Goal: Complete application form: Complete application form

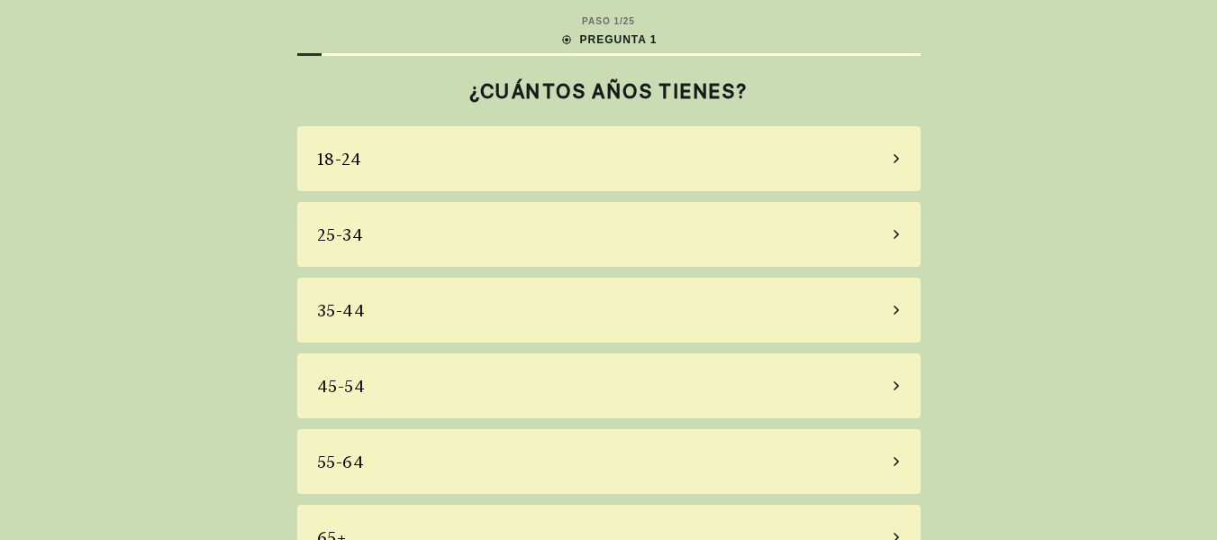
click at [539, 335] on div "35-44" at bounding box center [608, 309] width 623 height 65
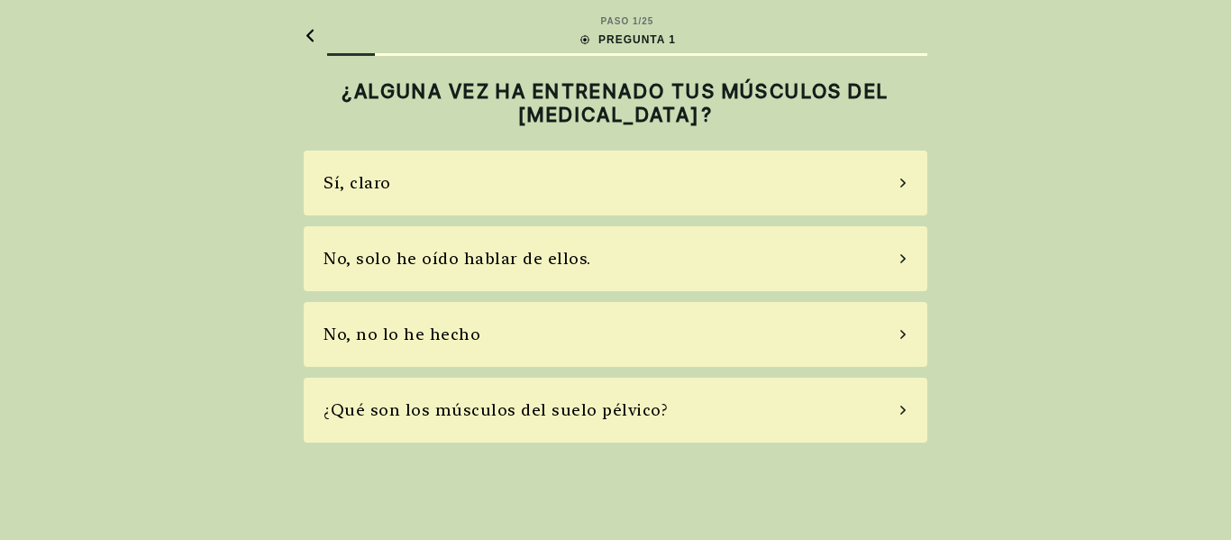
click at [539, 335] on div "No, no lo he hecho" at bounding box center [615, 334] width 623 height 65
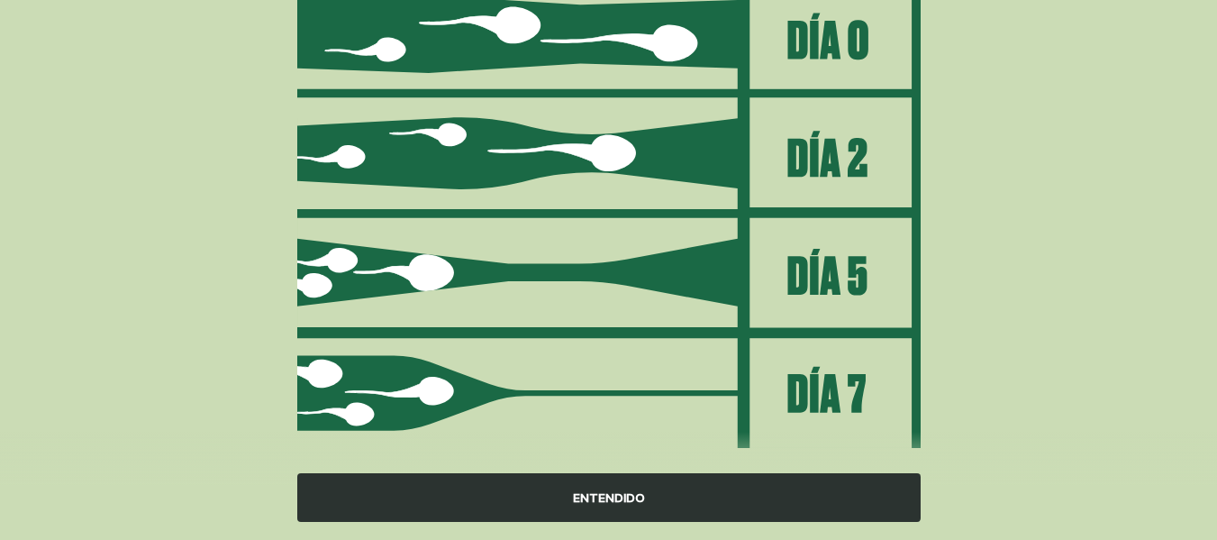
scroll to position [271, 0]
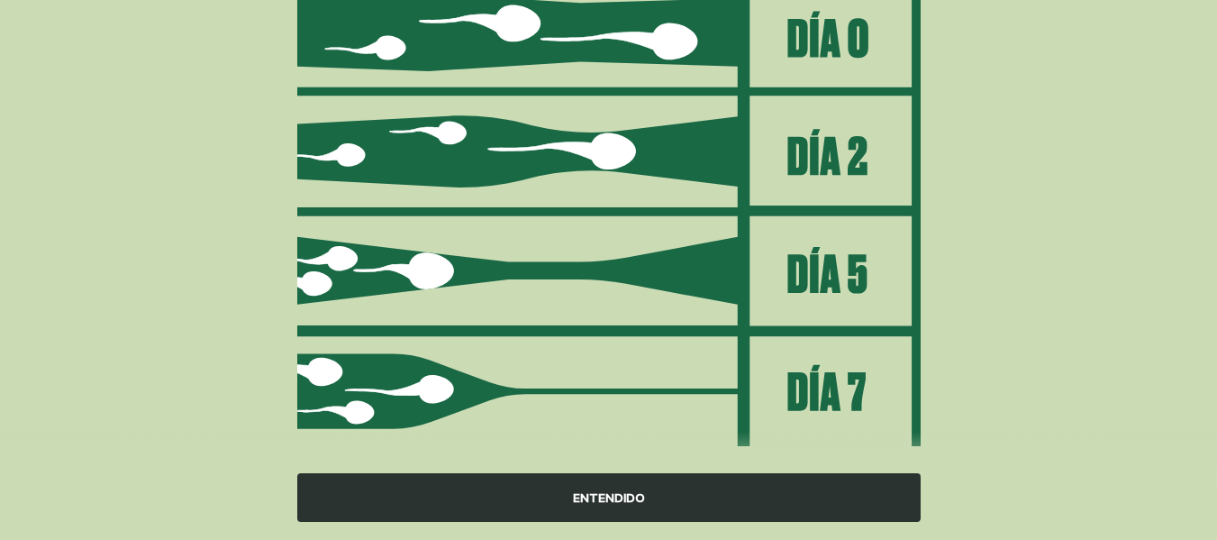
click at [584, 500] on font "ENTENDIDO" at bounding box center [609, 497] width 72 height 14
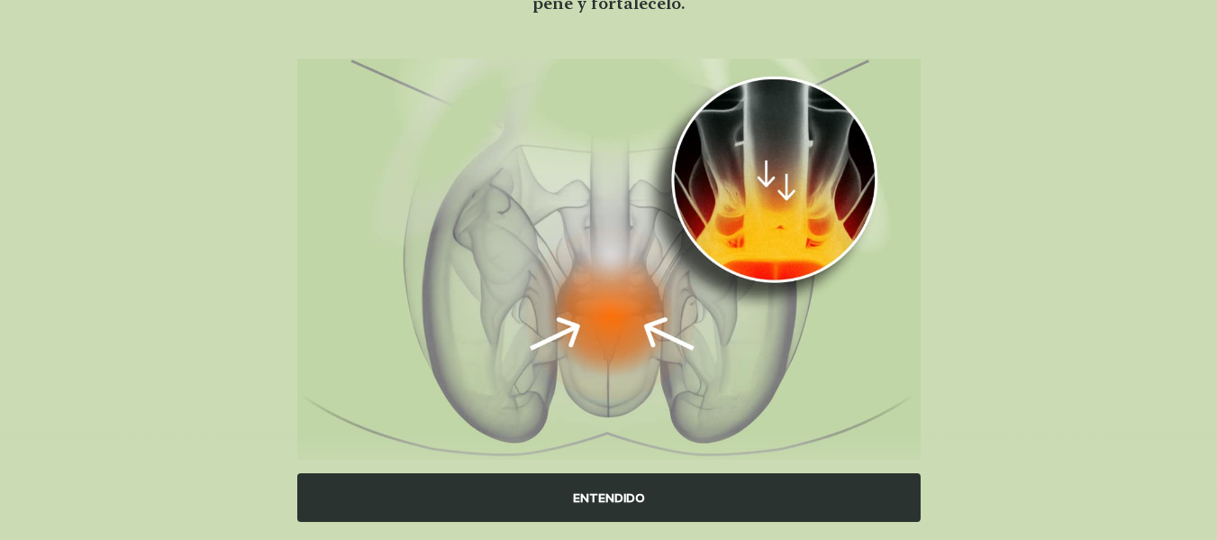
scroll to position [232, 0]
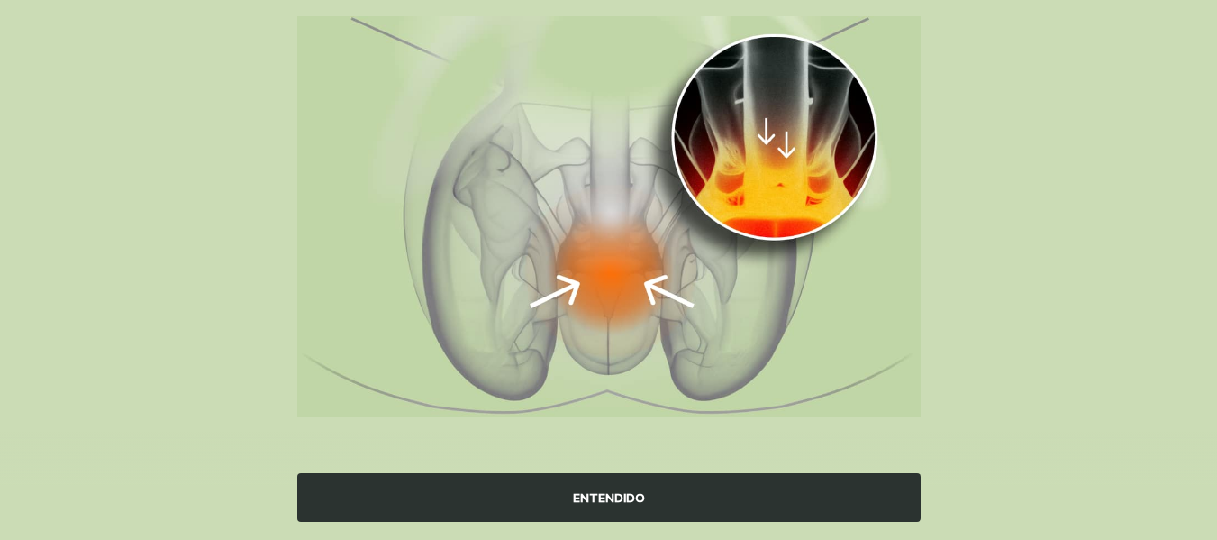
click at [564, 487] on div "ENTENDIDO" at bounding box center [608, 497] width 623 height 49
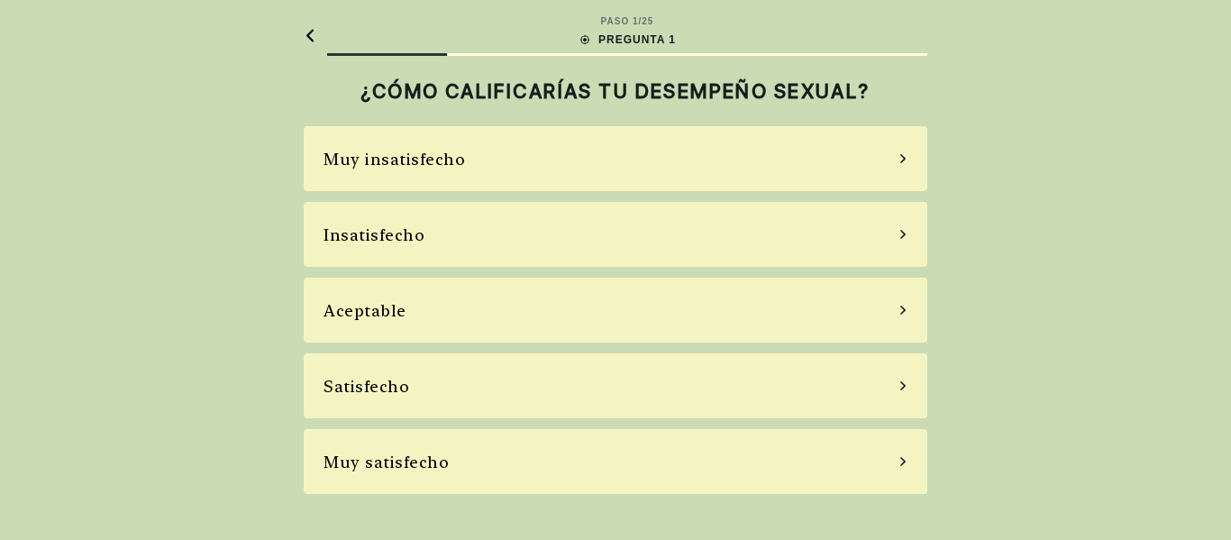
click at [663, 387] on div "Satisfecho" at bounding box center [615, 385] width 623 height 65
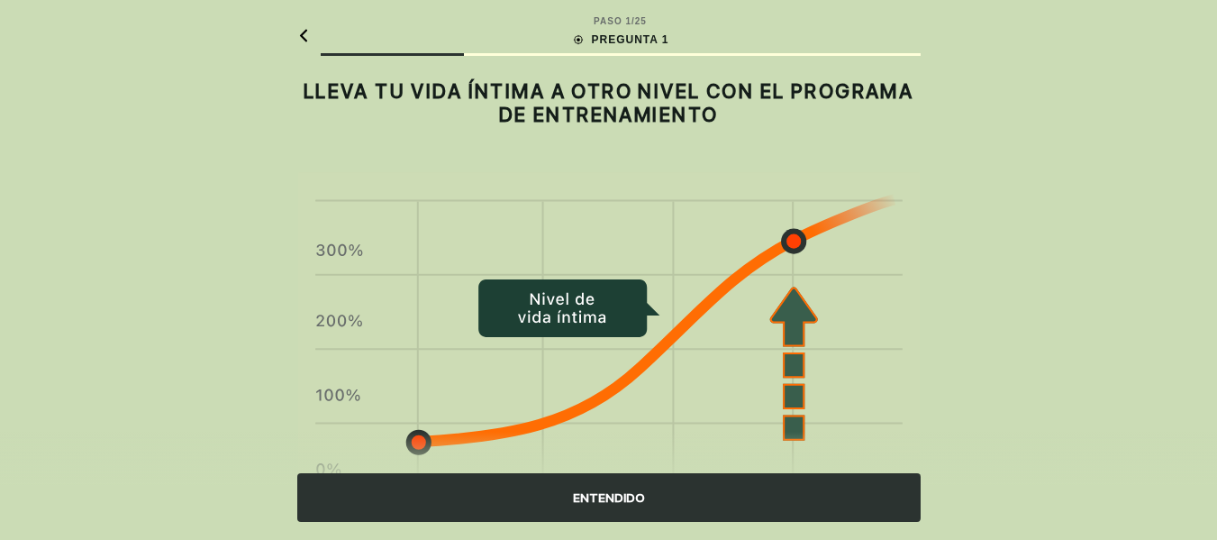
click at [675, 491] on div "ENTENDIDO" at bounding box center [608, 497] width 623 height 49
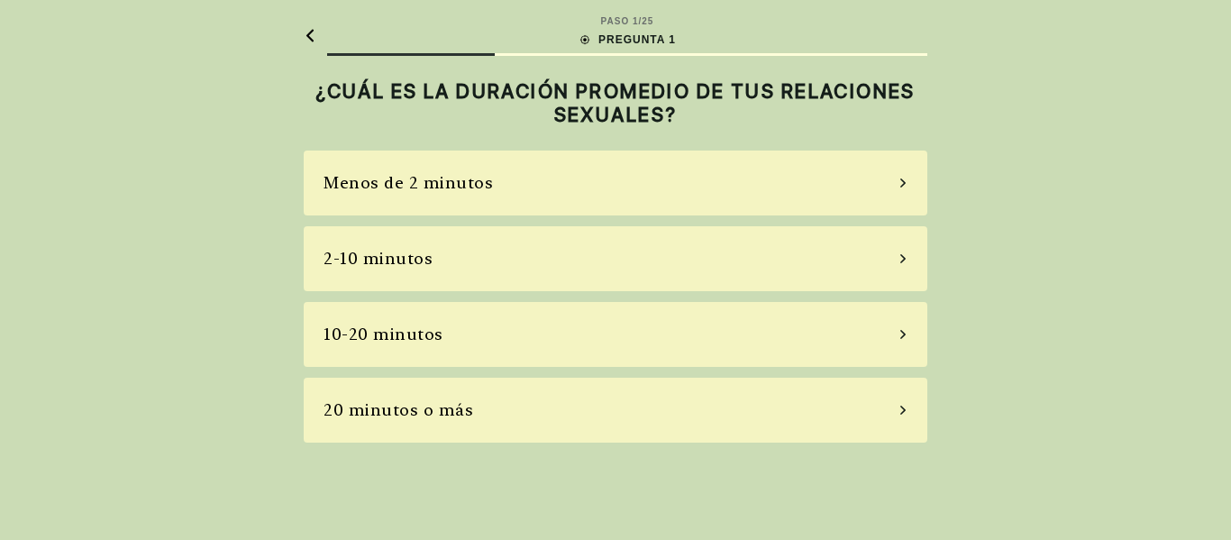
click at [689, 268] on div "2-10 minutos" at bounding box center [615, 258] width 623 height 65
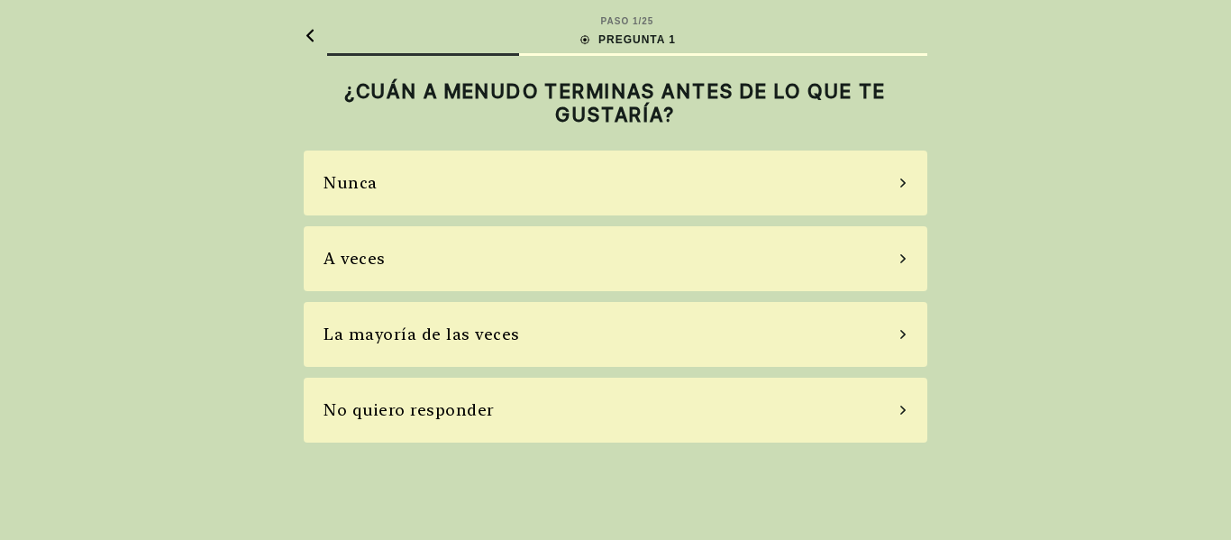
click at [689, 268] on div "A veces" at bounding box center [615, 258] width 623 height 65
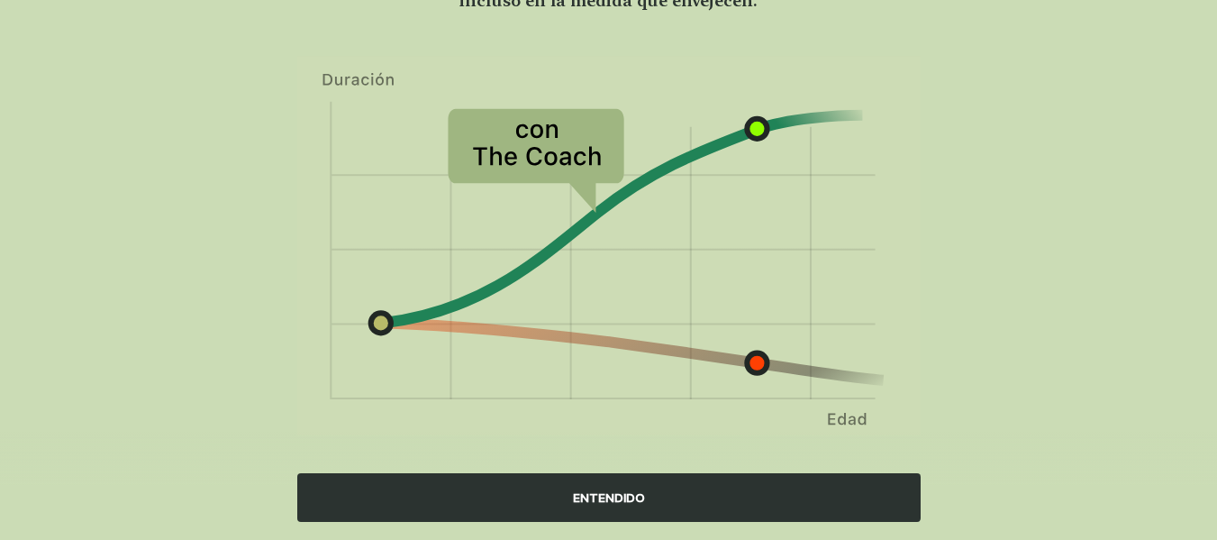
scroll to position [212, 0]
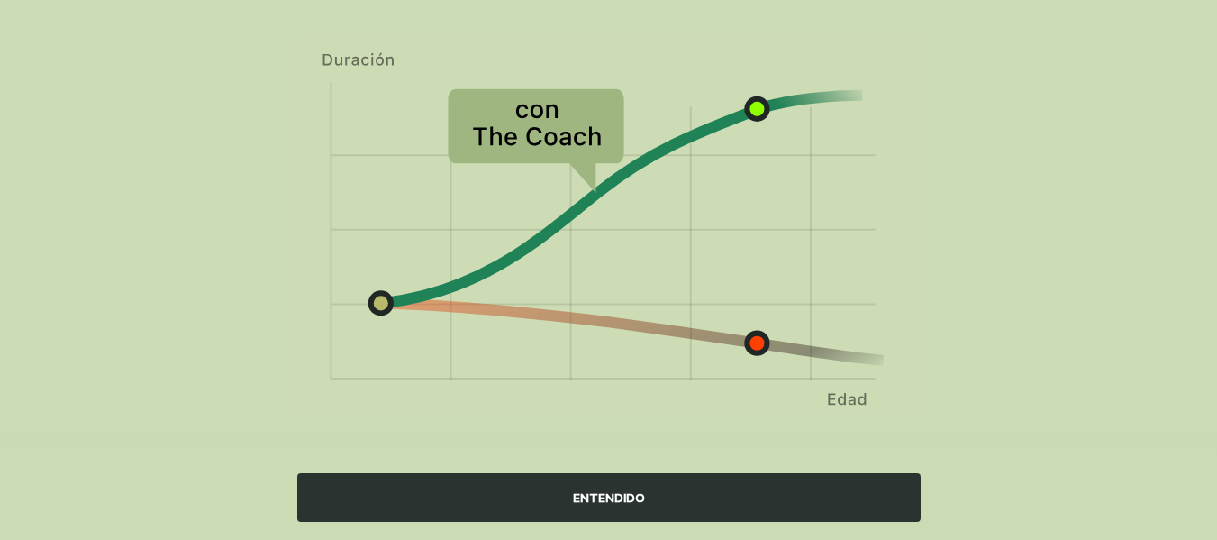
click at [501, 484] on div "ENTENDIDO" at bounding box center [608, 497] width 623 height 49
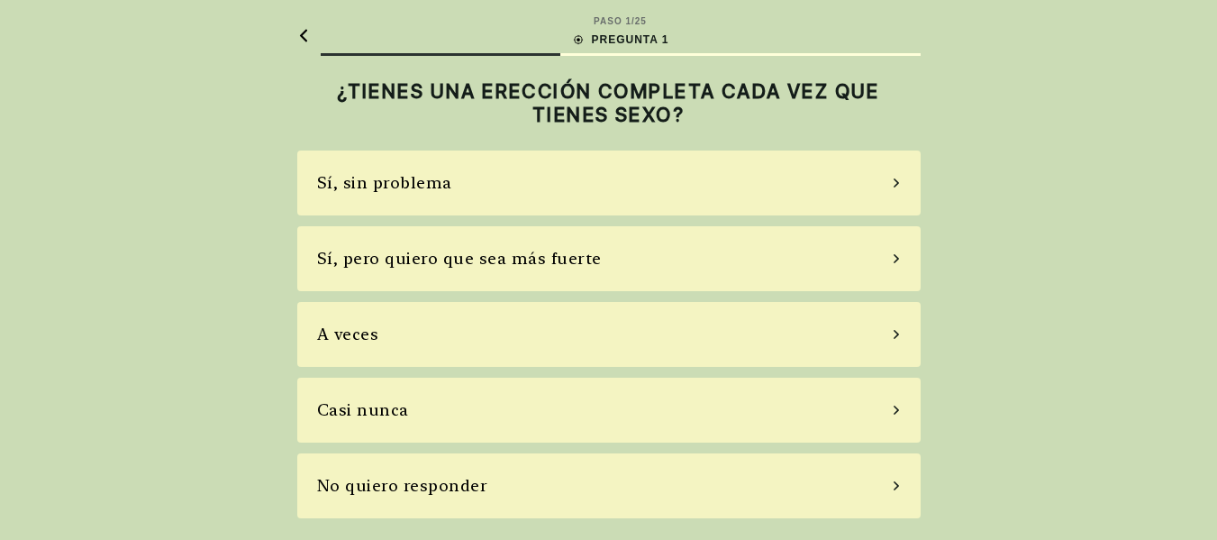
scroll to position [0, 0]
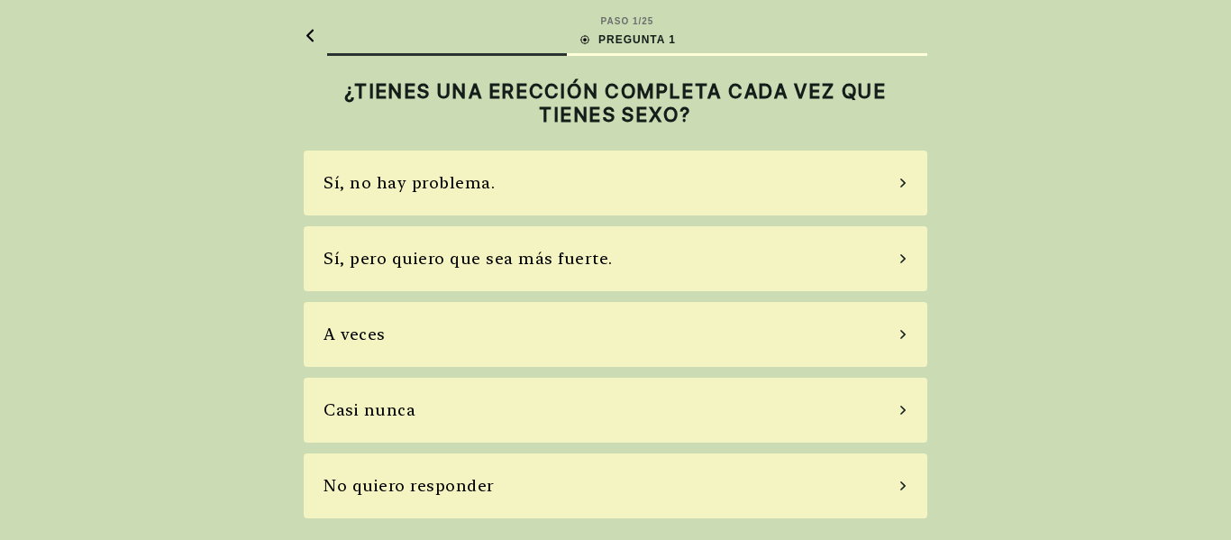
click at [596, 340] on div "A veces" at bounding box center [615, 334] width 623 height 65
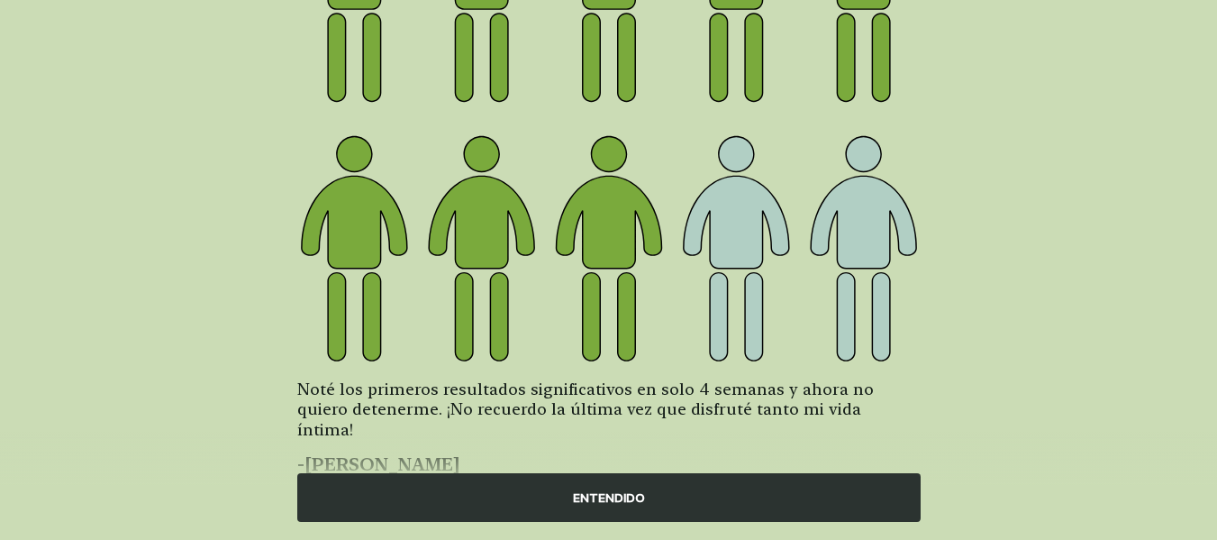
scroll to position [336, 0]
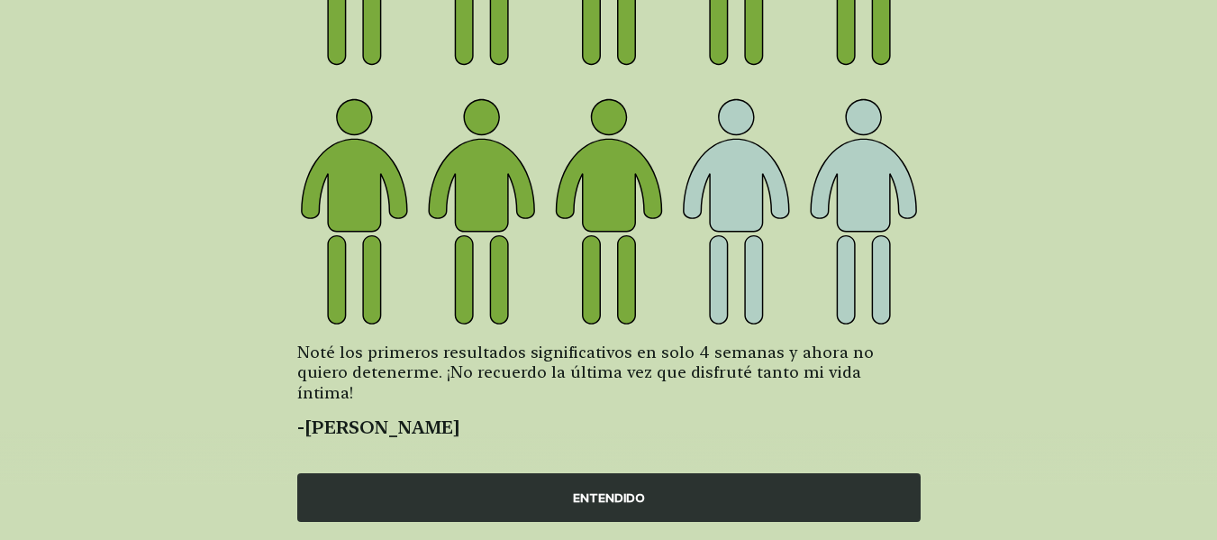
click at [483, 492] on div "ENTENDIDO" at bounding box center [608, 497] width 623 height 49
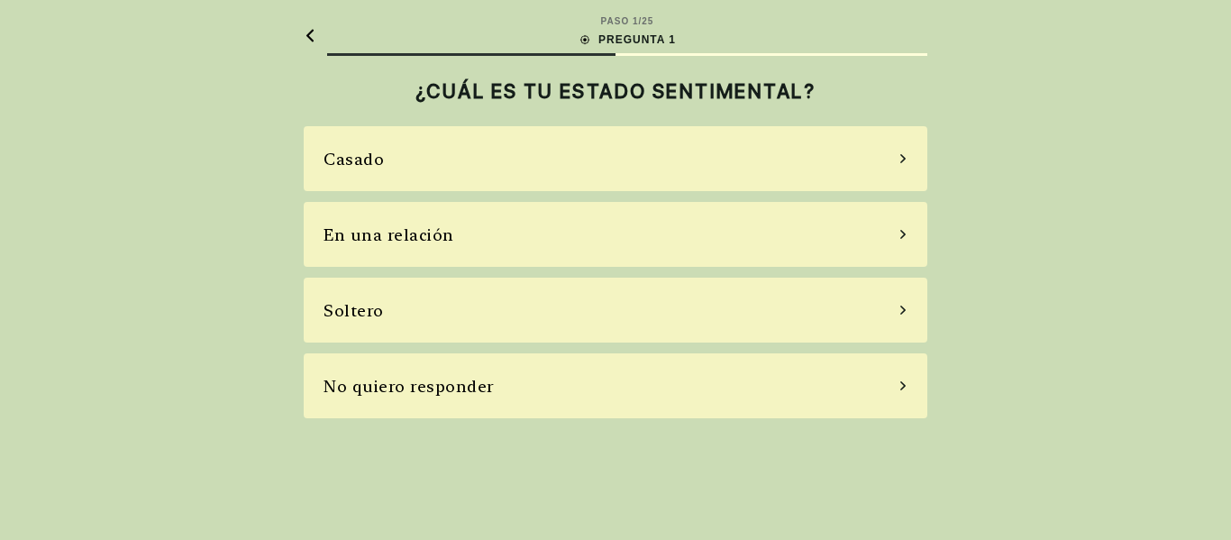
click at [667, 149] on div "Casado" at bounding box center [615, 158] width 623 height 65
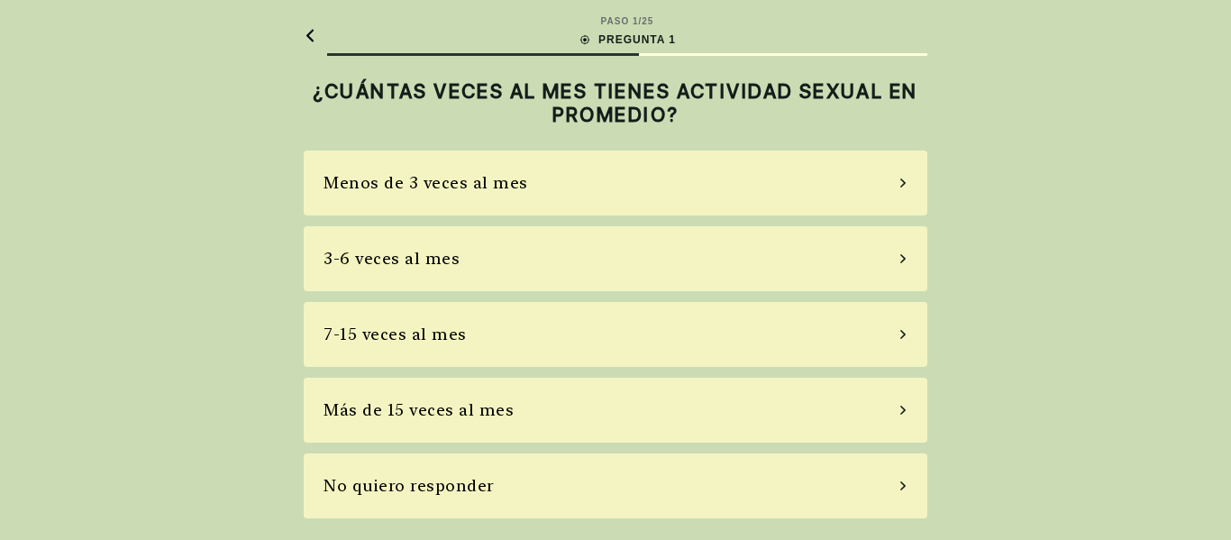
click at [657, 188] on div "Menos de 3 veces al mes" at bounding box center [615, 182] width 623 height 65
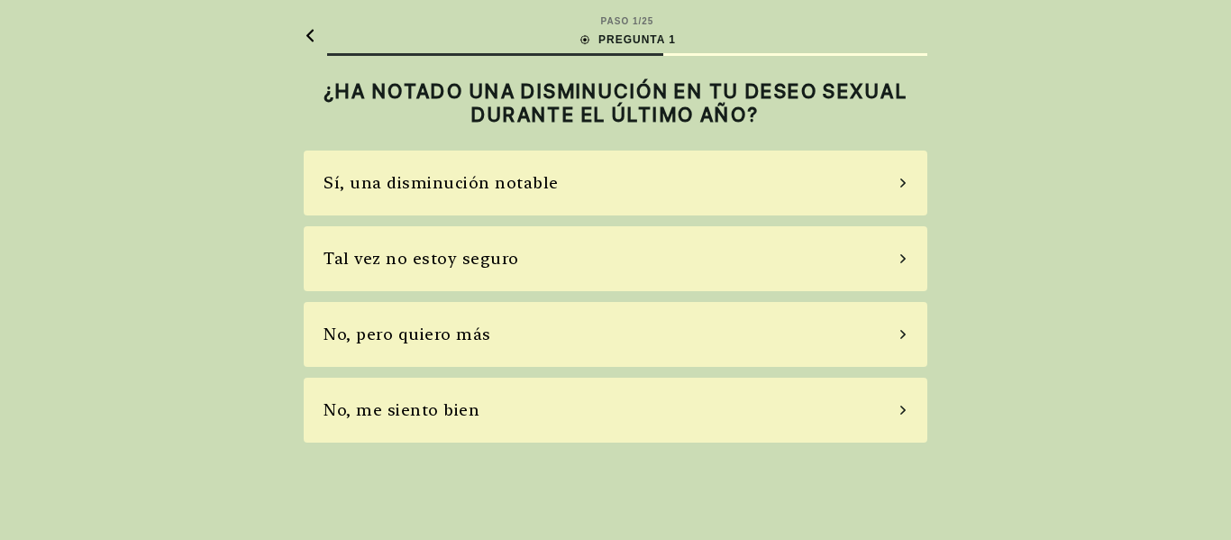
click at [651, 279] on div "Tal vez no estoy seguro" at bounding box center [615, 258] width 623 height 65
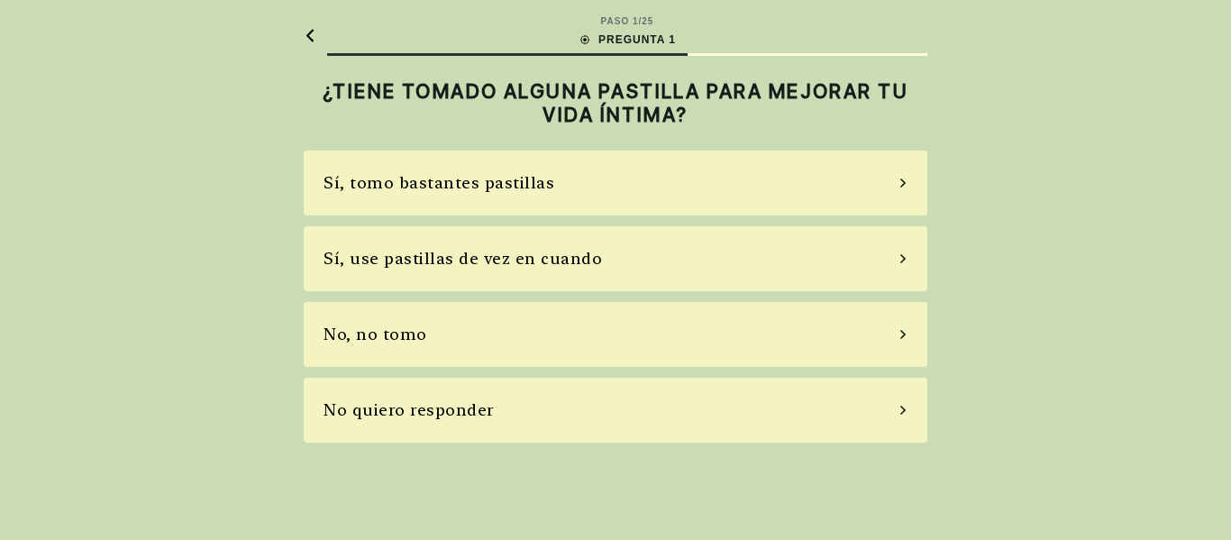
click at [645, 349] on div "No, no tomo" at bounding box center [615, 334] width 623 height 65
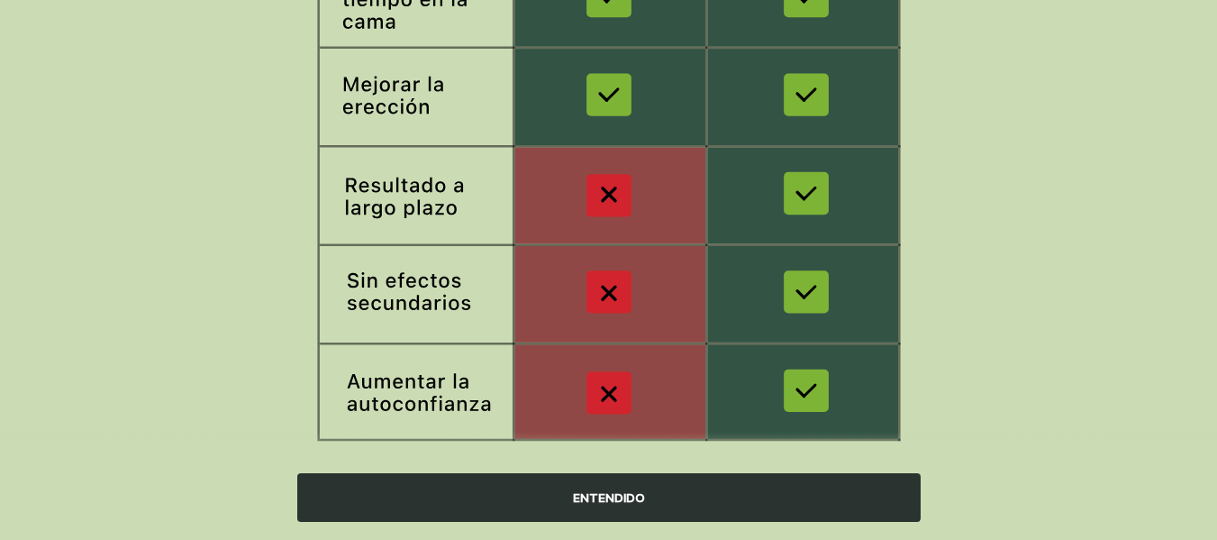
scroll to position [384, 0]
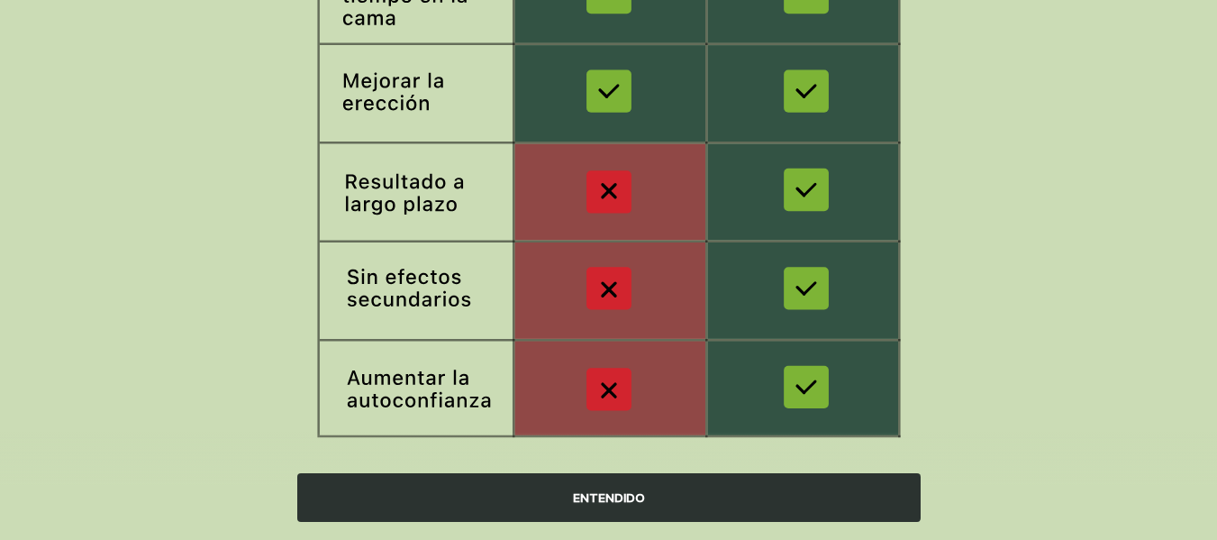
click at [610, 492] on font "ENTENDIDO" at bounding box center [609, 497] width 72 height 14
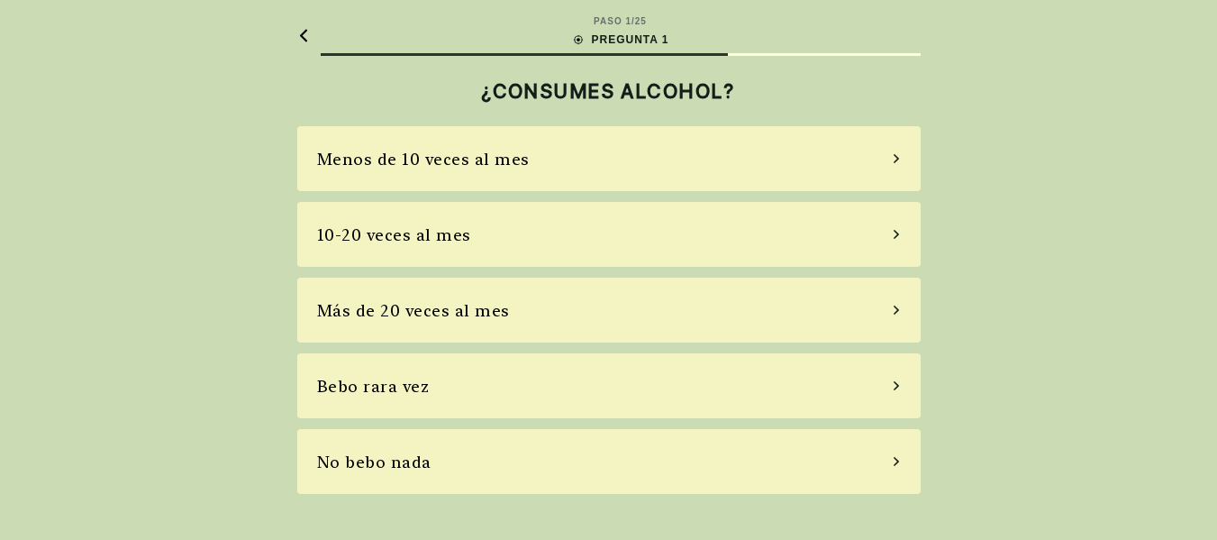
scroll to position [0, 0]
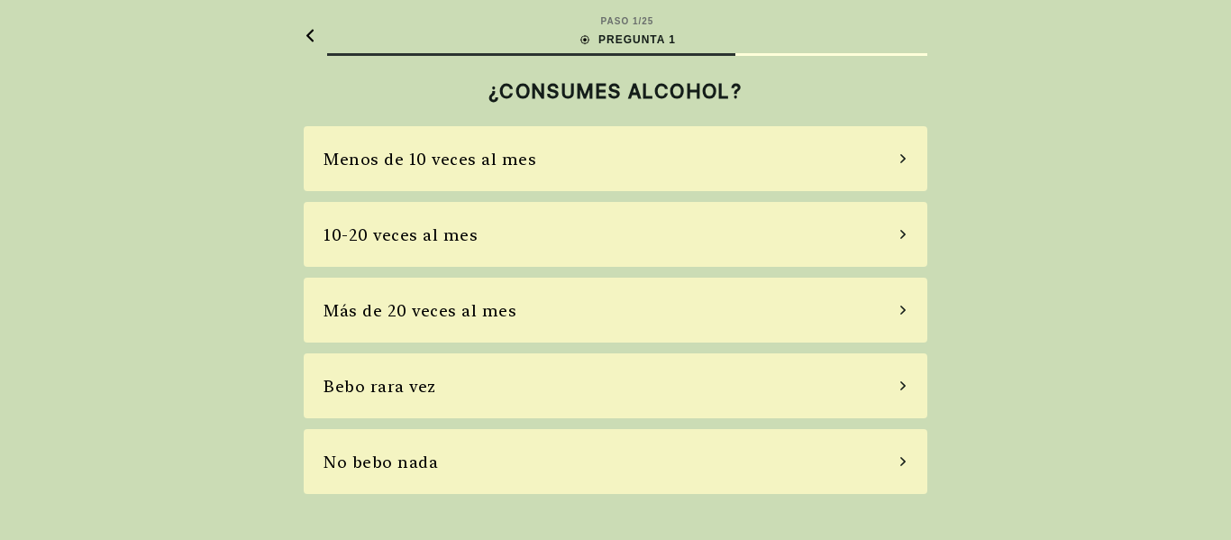
click at [610, 492] on div "No bebo nada" at bounding box center [615, 461] width 623 height 65
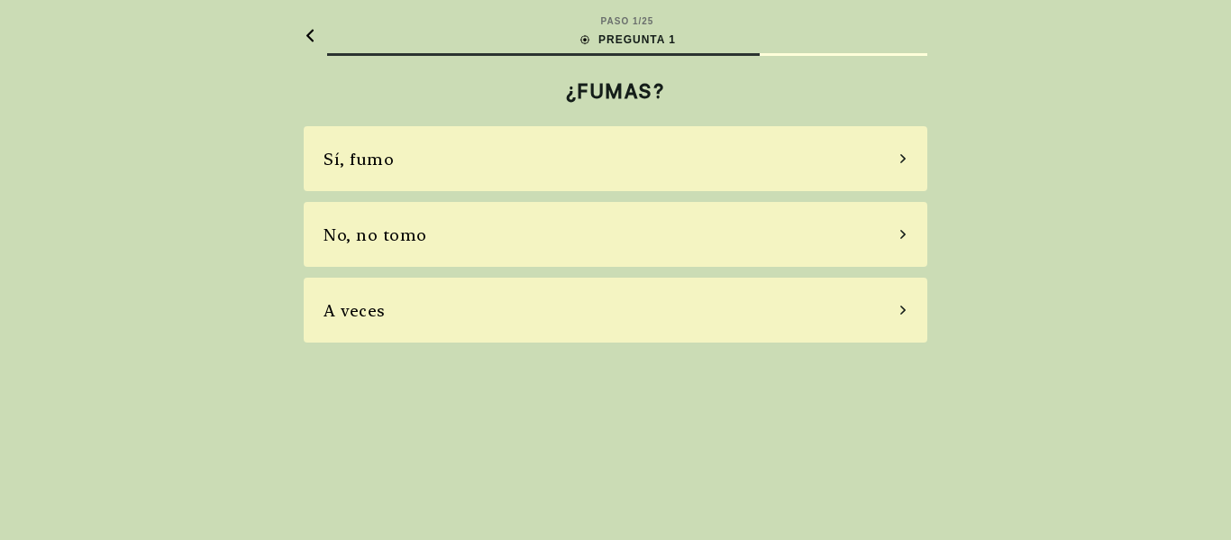
click at [531, 241] on div "No, no tomo" at bounding box center [615, 234] width 623 height 65
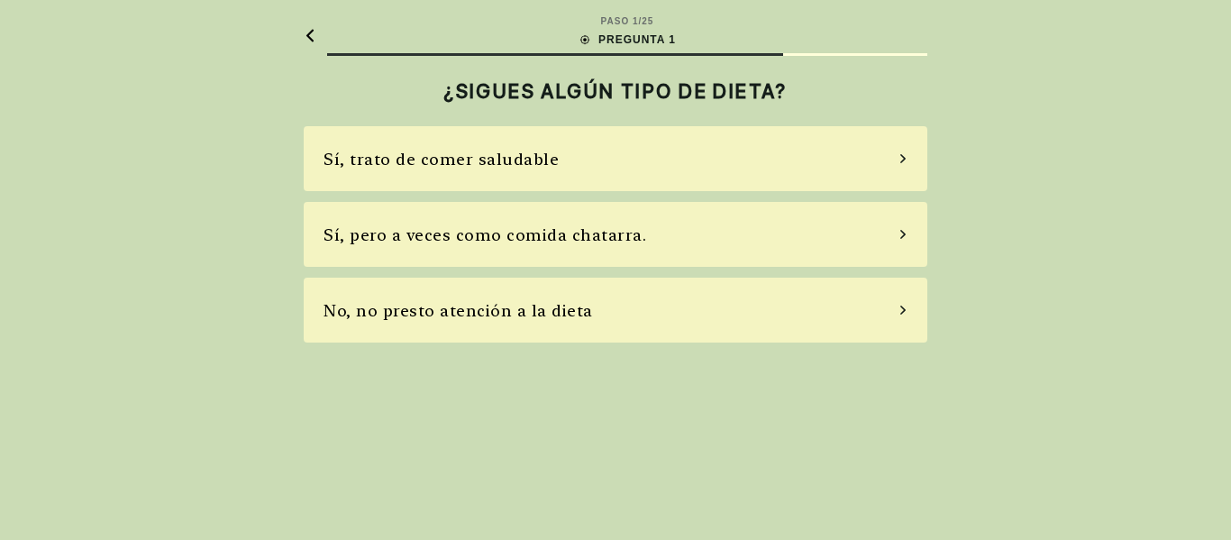
click at [531, 296] on div "No, no presto atención a la dieta" at bounding box center [615, 309] width 623 height 65
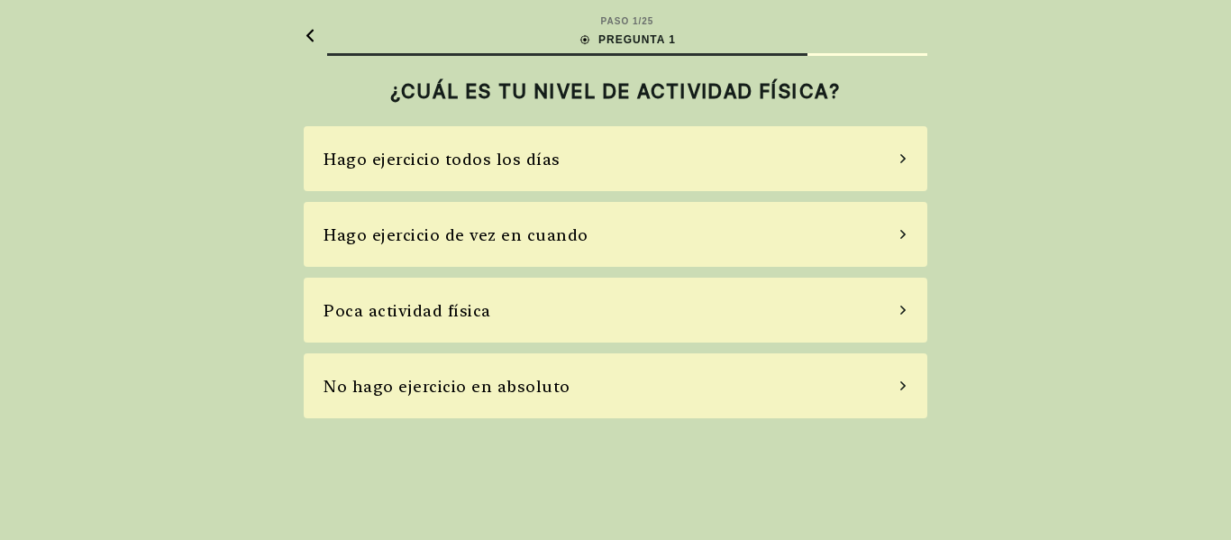
click at [531, 296] on div "Poca actividad física" at bounding box center [615, 309] width 623 height 65
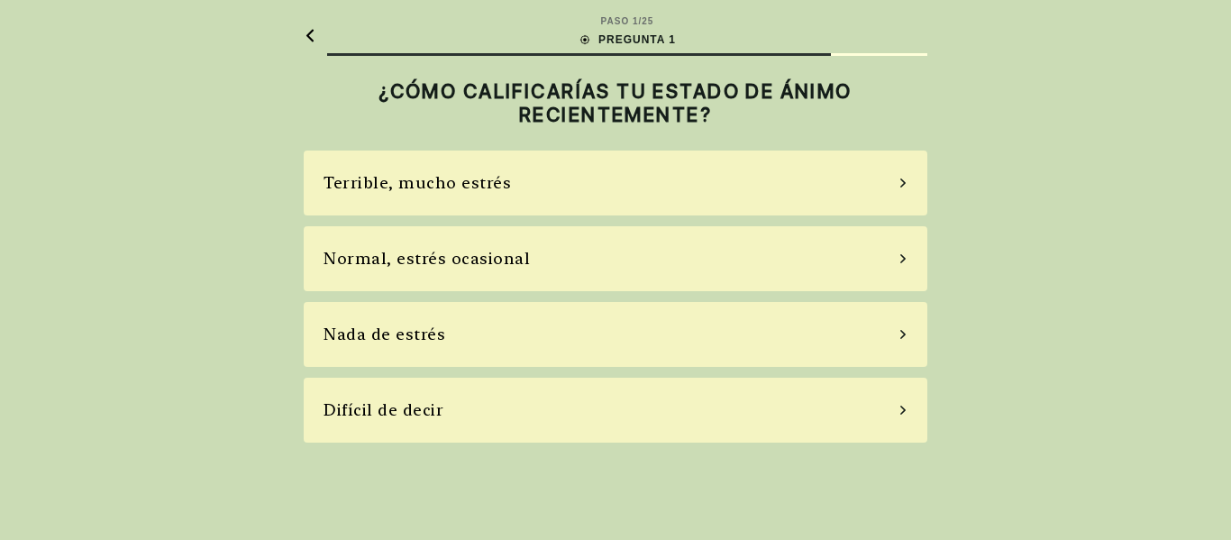
click at [559, 237] on div "Normal, estrés ocasional" at bounding box center [615, 258] width 623 height 65
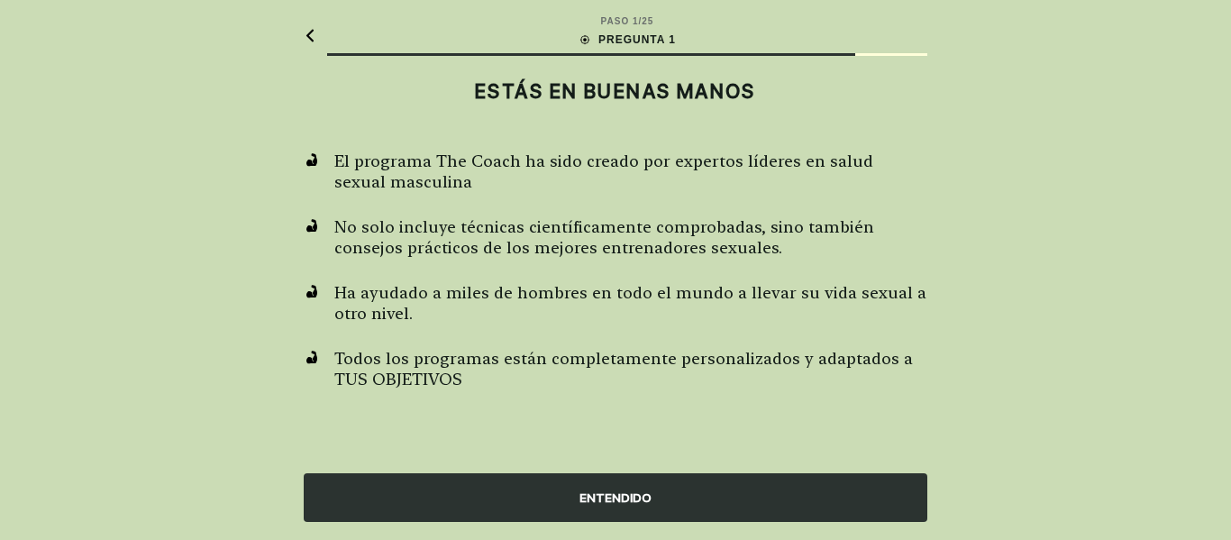
click at [704, 487] on div "ENTENDIDO" at bounding box center [615, 497] width 623 height 49
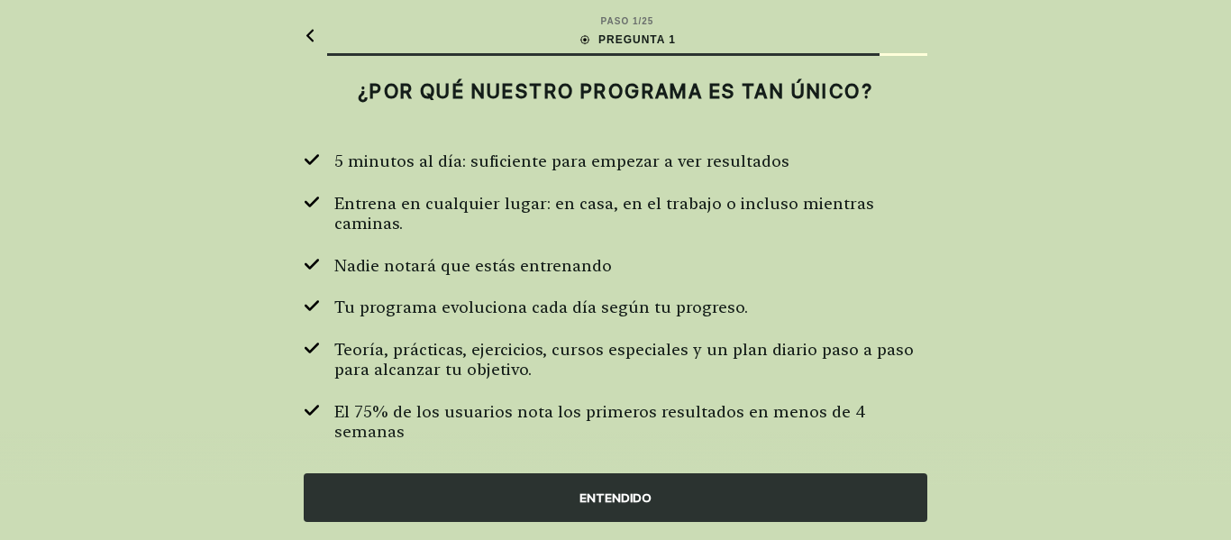
click at [704, 487] on div "ENTENDIDO" at bounding box center [615, 497] width 623 height 49
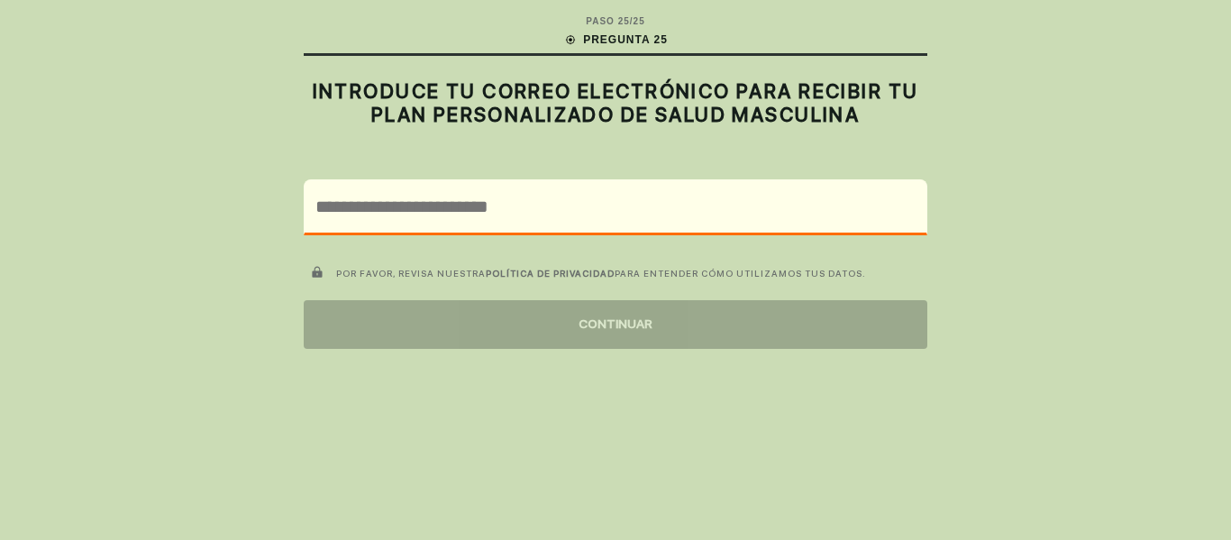
click at [1216, 198] on html "PASO 25 / 25 PREGUNTA 25 INTRODUCE TU CORREO ELECTRÓNICO PARA RECIBIR TU PLAN P…" at bounding box center [615, 270] width 1231 height 540
